Goal: Task Accomplishment & Management: Manage account settings

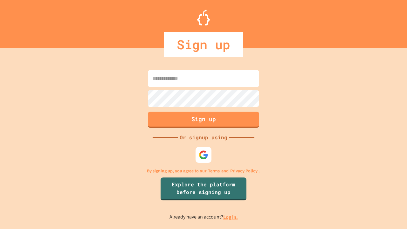
click at [231, 217] on link "Log in." at bounding box center [230, 217] width 15 height 7
